Goal: Task Accomplishment & Management: Use online tool/utility

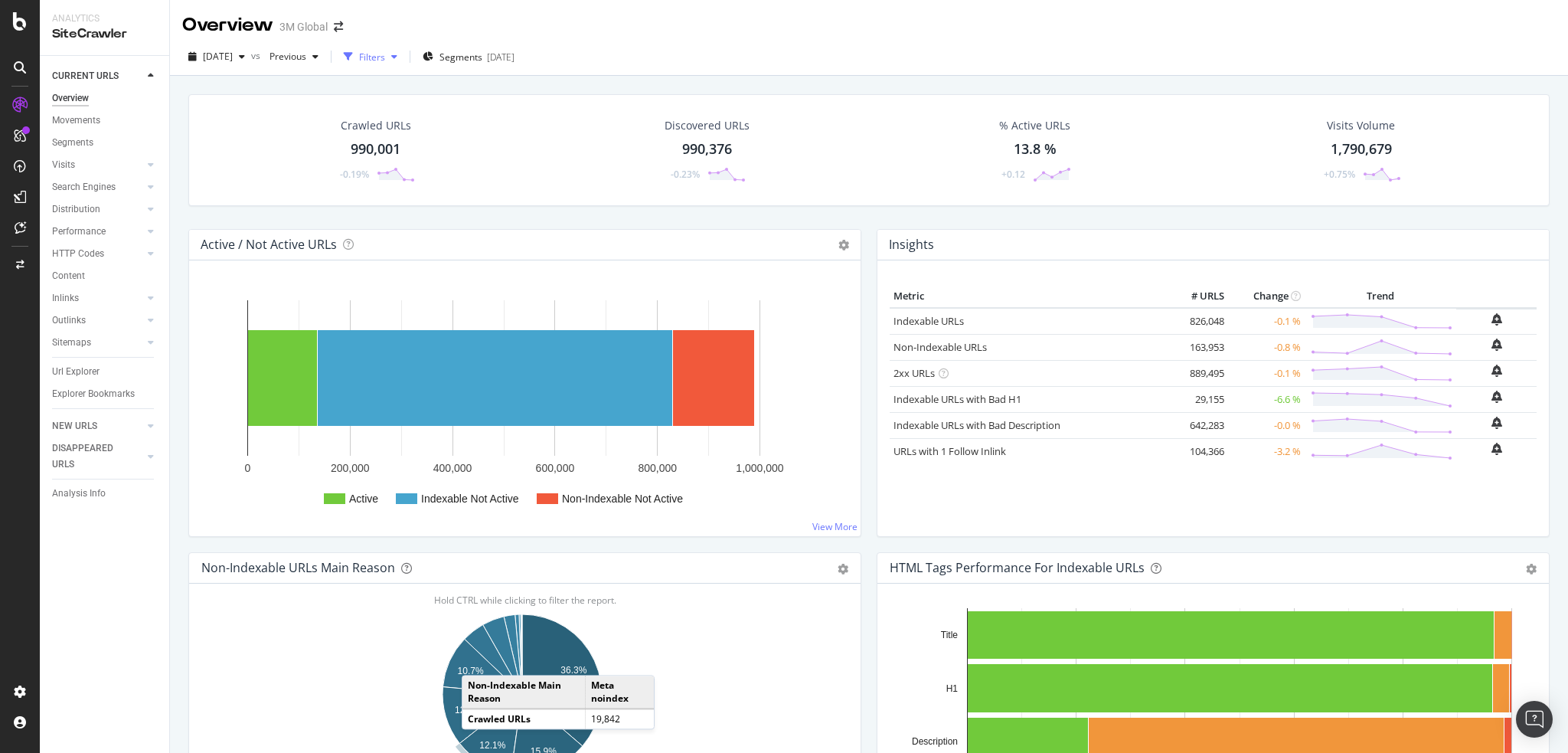
click at [385, 52] on div "Filters" at bounding box center [372, 57] width 26 height 13
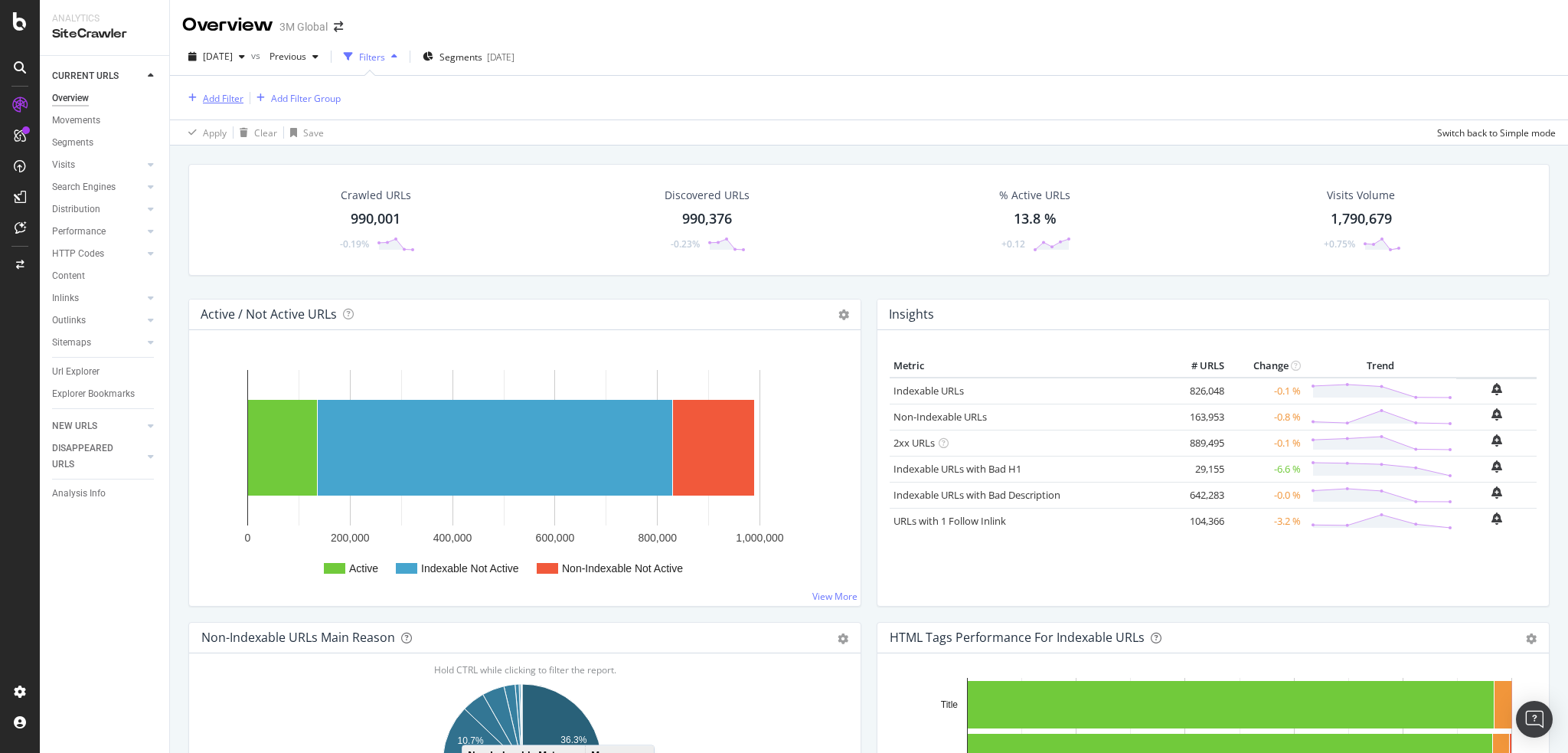
click at [217, 97] on div "Add Filter" at bounding box center [223, 98] width 41 height 13
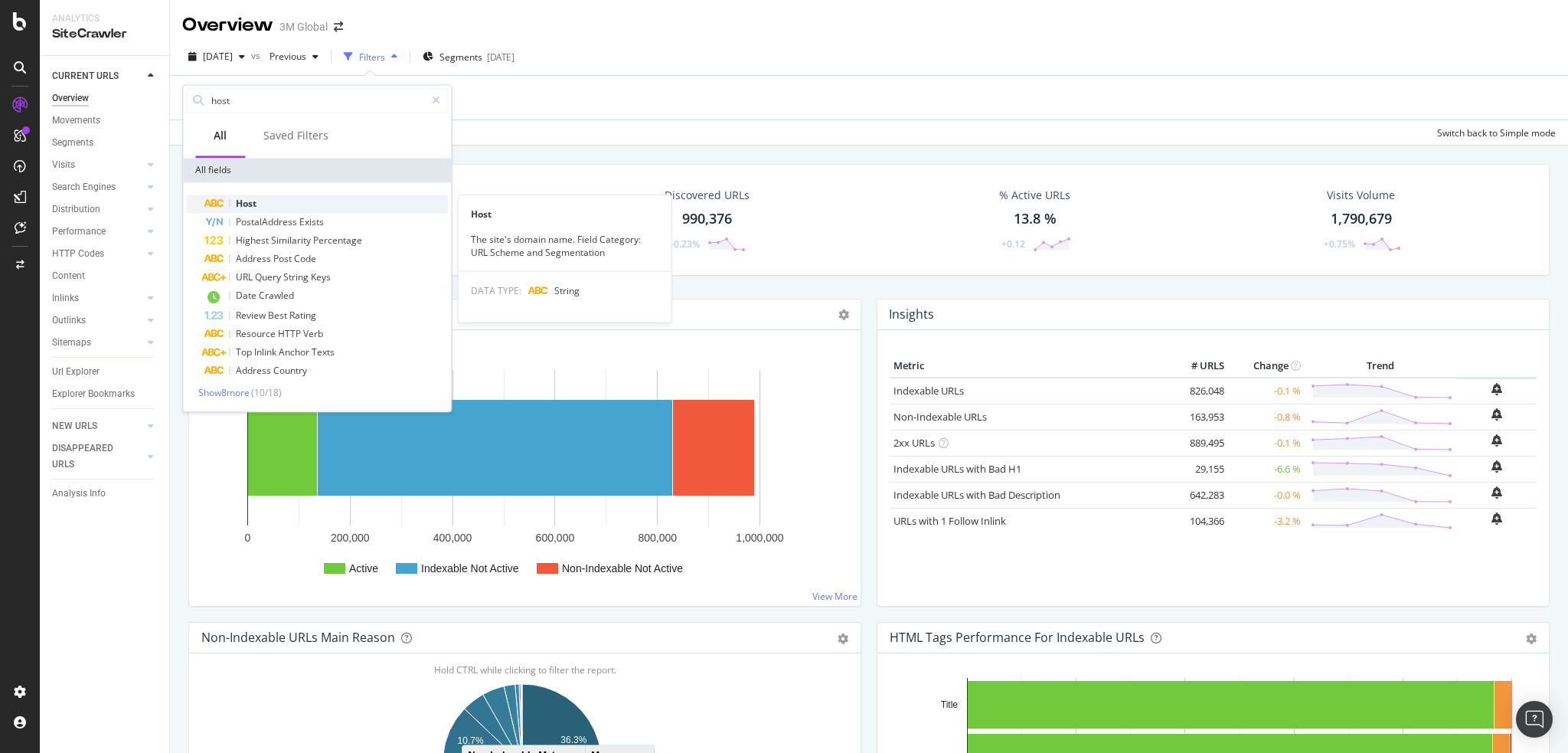
type input "host"
click at [254, 202] on span "Host" at bounding box center [246, 203] width 21 height 13
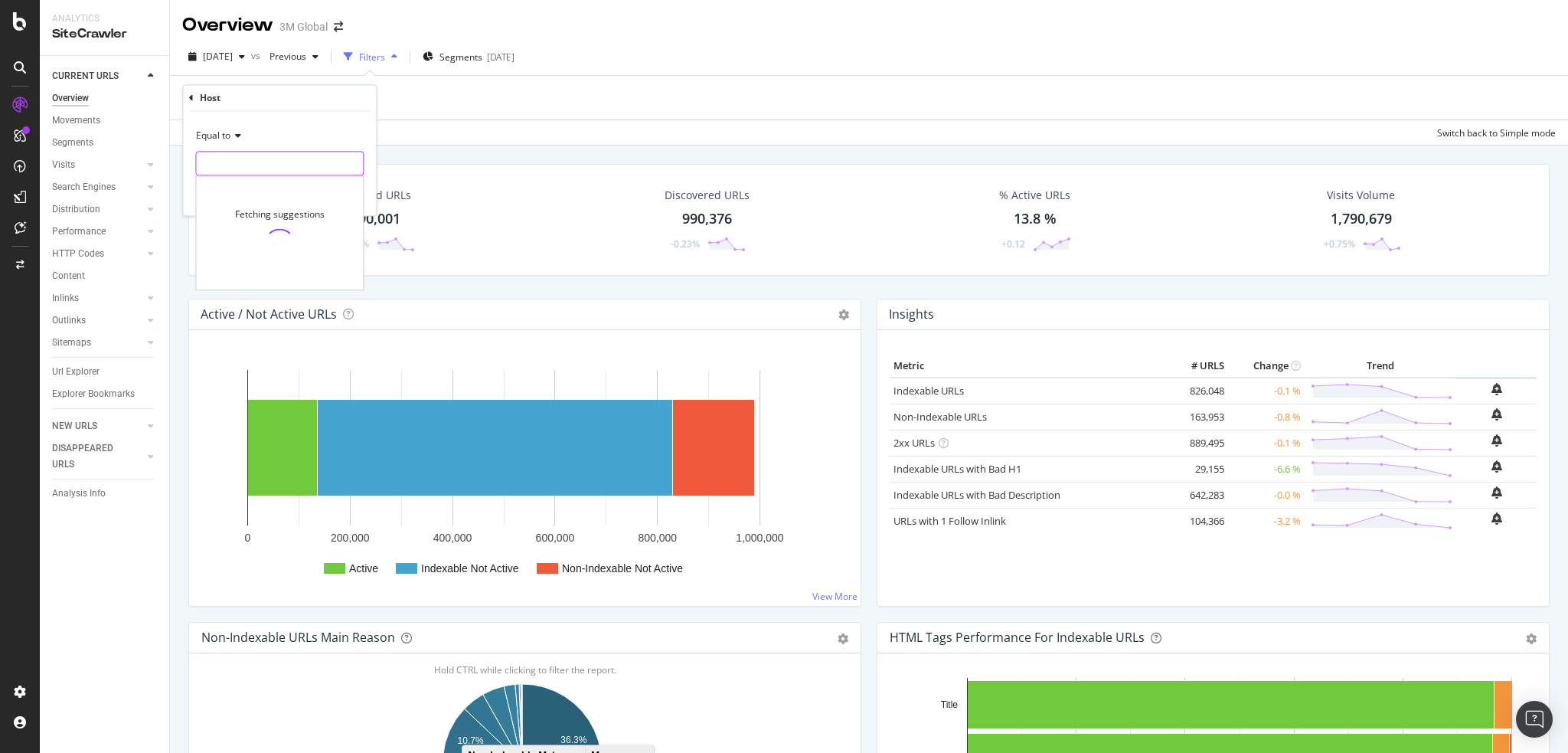
click at [245, 163] on input "text" at bounding box center [279, 164] width 167 height 25
type input "[DOMAIN_NAME]"
click at [347, 185] on div "Equal to [DOMAIN_NAME] [DOMAIN_NAME] Cancel Add filter Apply" at bounding box center [279, 164] width 193 height 104
click at [342, 189] on div "Apply" at bounding box center [352, 196] width 24 height 13
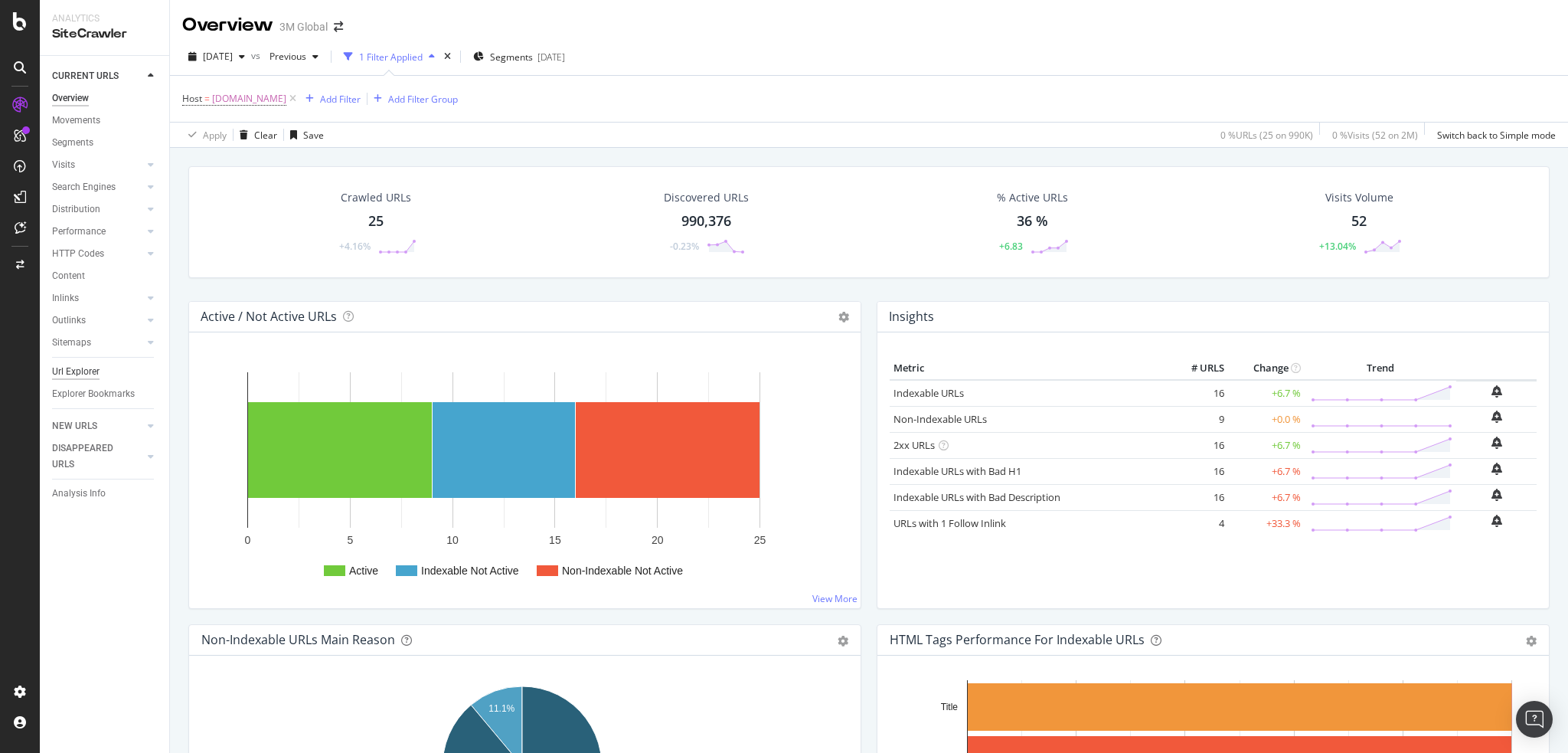
drag, startPoint x: 101, startPoint y: 368, endPoint x: 89, endPoint y: 369, distance: 12.0
click at [101, 368] on link "Url Explorer" at bounding box center [105, 372] width 107 height 16
